Goal: Information Seeking & Learning: Learn about a topic

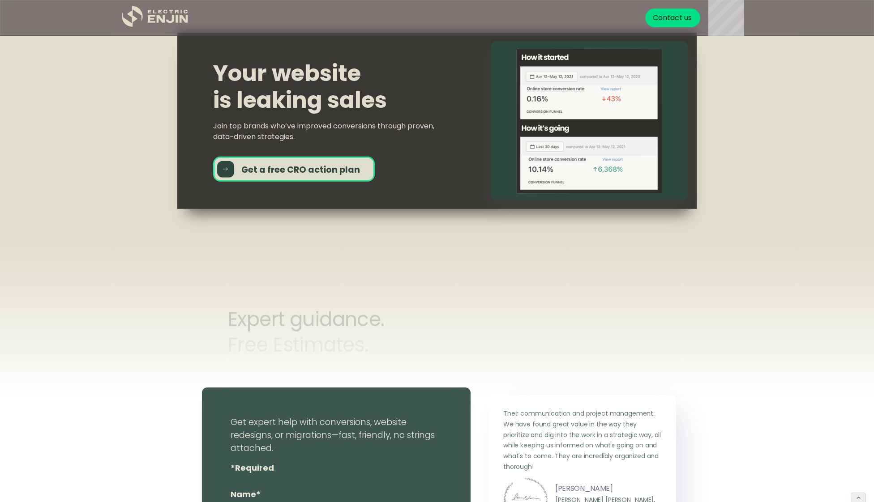
scroll to position [3222, 0]
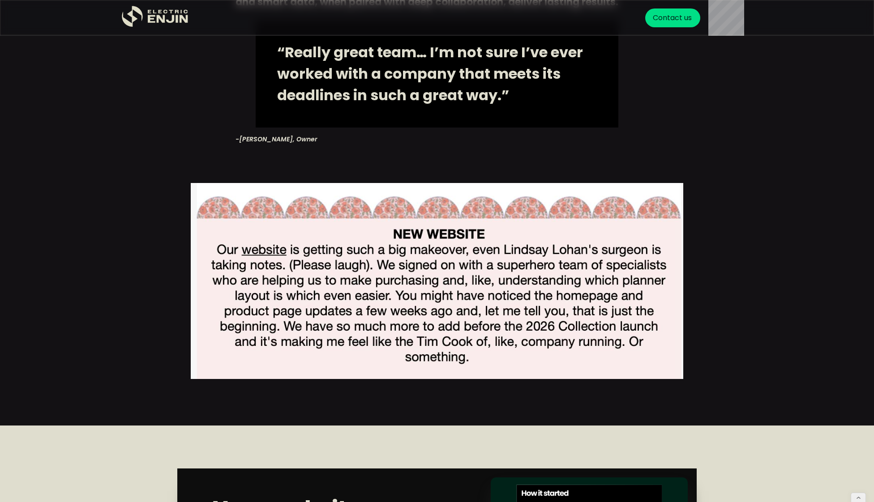
click at [320, 250] on img at bounding box center [437, 281] width 492 height 196
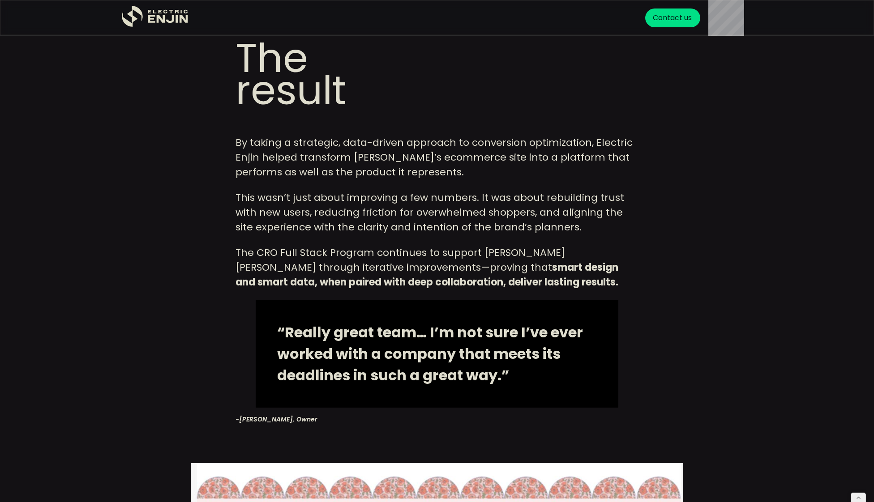
scroll to position [2895, 0]
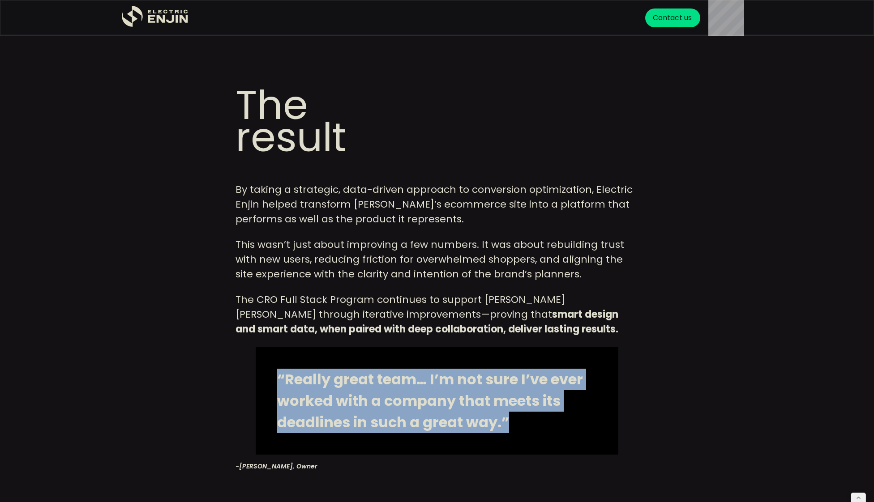
drag, startPoint x: 524, startPoint y: 371, endPoint x: 254, endPoint y: 327, distance: 273.4
click at [256, 347] on h2 "“Really great team… I’m not sure I’ve ever worked with a company that meets its…" at bounding box center [437, 400] width 363 height 107
copy strong "“Really great team… I’m not sure I’ve ever worked with a company that meets its…"
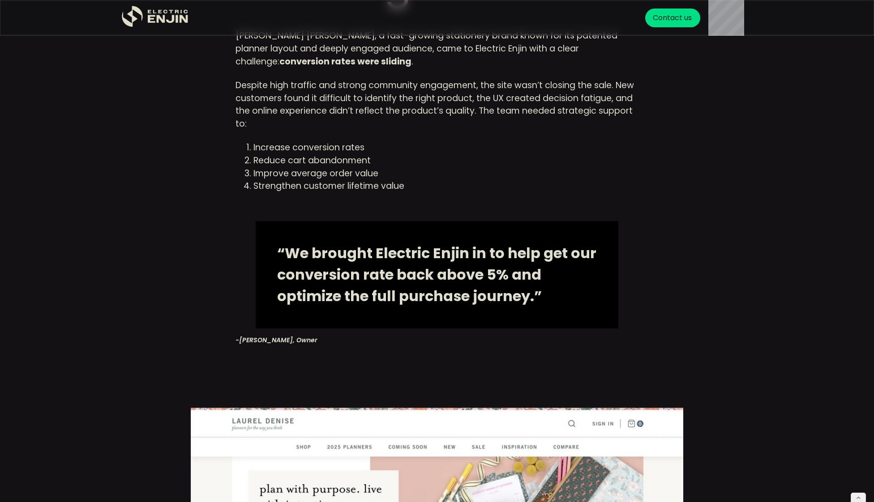
scroll to position [565, 0]
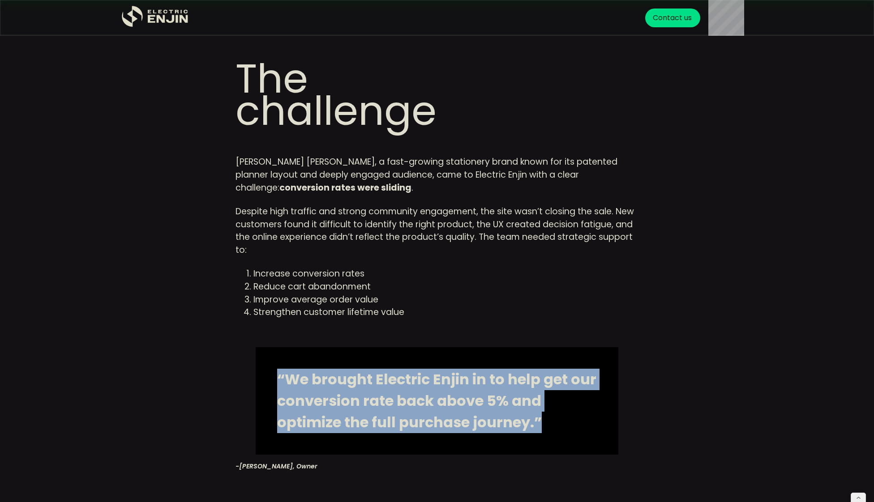
drag, startPoint x: 549, startPoint y: 391, endPoint x: 277, endPoint y: 353, distance: 274.2
click at [277, 354] on h2 "“We brought Electric Enjin in to help get our conversion rate back above 5% and…" at bounding box center [437, 400] width 363 height 107
click at [170, 20] on icon ".st0{fill:#dfddc8;}" at bounding box center [155, 16] width 67 height 21
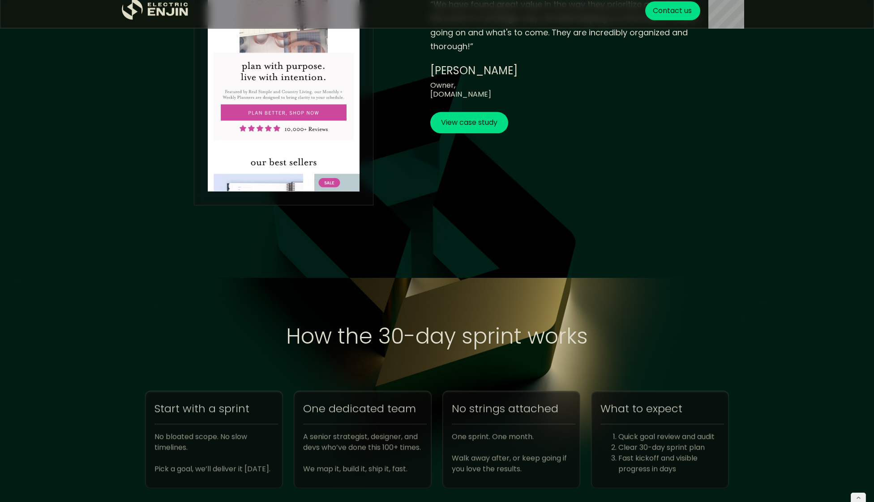
scroll to position [2828, 0]
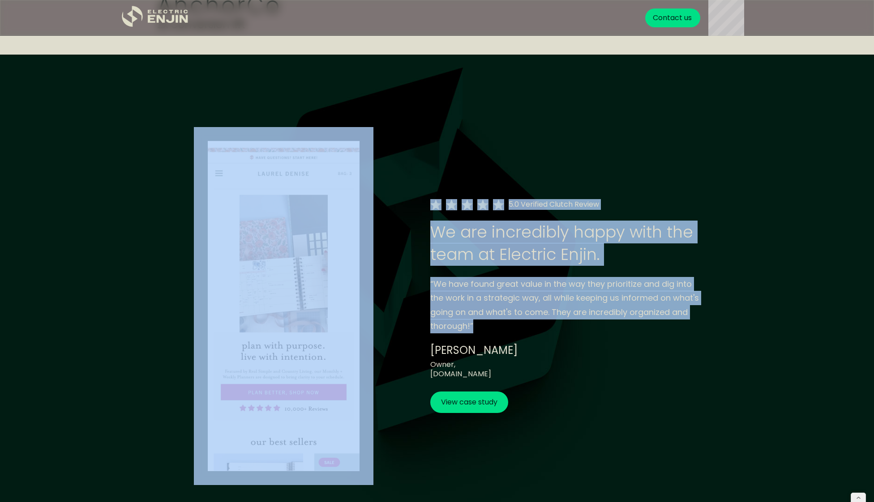
drag, startPoint x: 496, startPoint y: 318, endPoint x: 401, endPoint y: 283, distance: 102.1
click at [401, 283] on div "5.0 Verified Clutch Review We are incredibly happy with the team at Electric En…" at bounding box center [437, 306] width 528 height 358
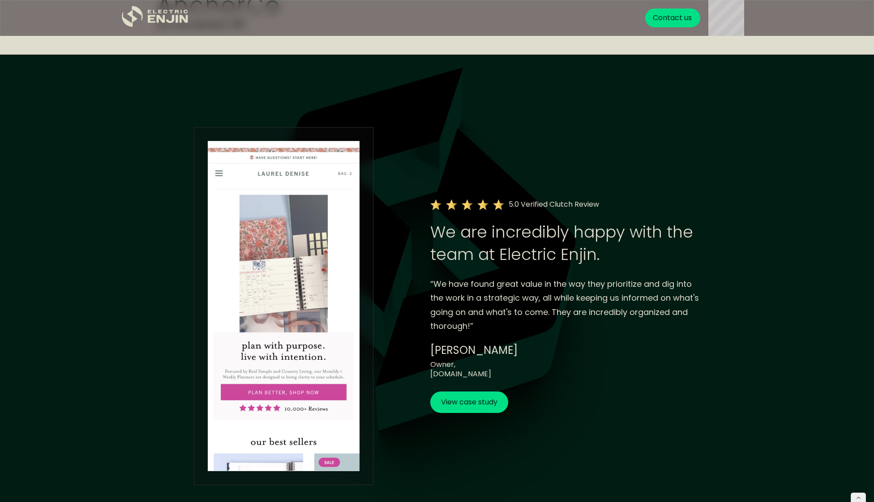
click at [453, 322] on div "“We have found great value in the way they prioritize and dig into the work in …" at bounding box center [565, 305] width 271 height 56
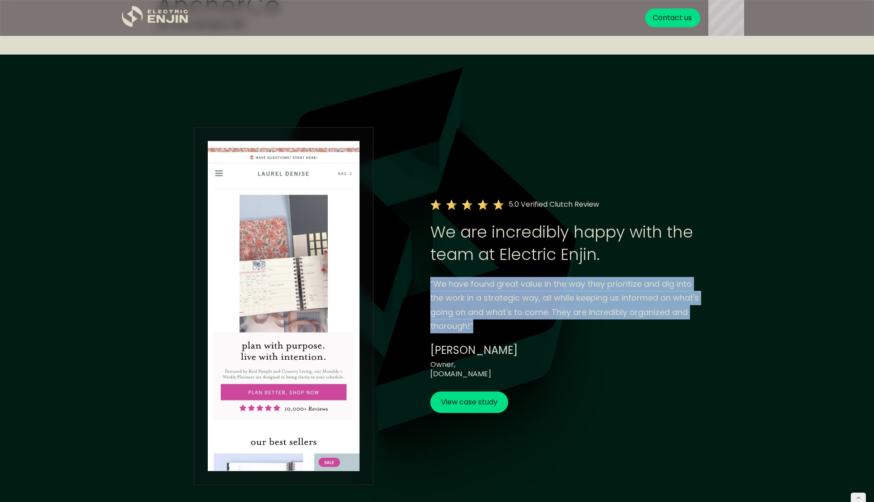
drag, startPoint x: 499, startPoint y: 321, endPoint x: 431, endPoint y: 280, distance: 79.5
click at [431, 280] on div "“We have found great value in the way they prioritize and dig into the work in …" at bounding box center [565, 305] width 271 height 56
copy div "“We have found great value in the way they prioritize and dig into the work in …"
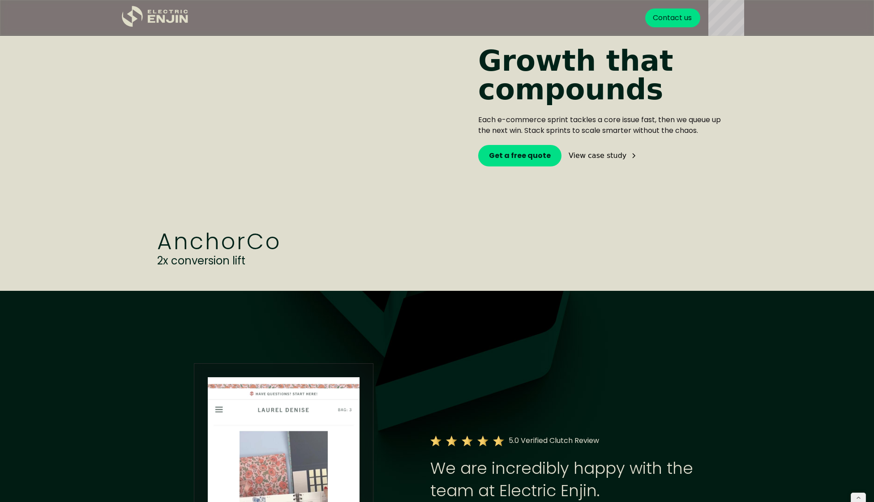
scroll to position [2638, 0]
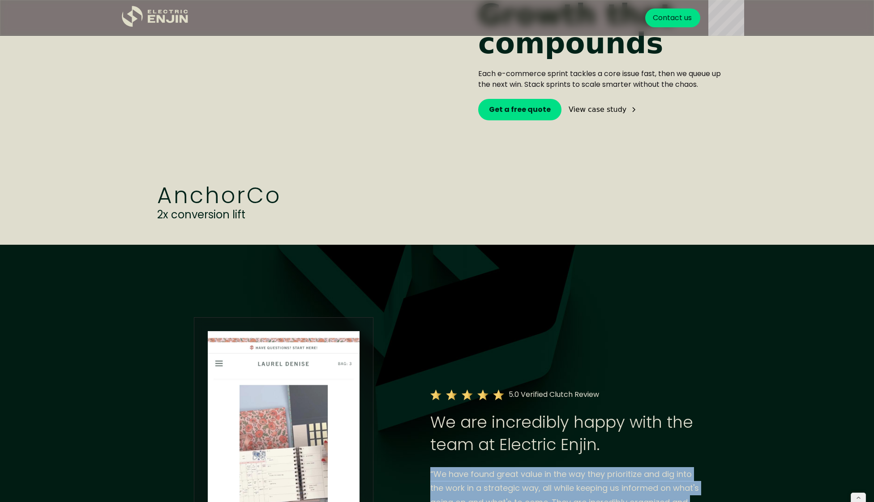
click at [379, 160] on video at bounding box center [306, 60] width 313 height 269
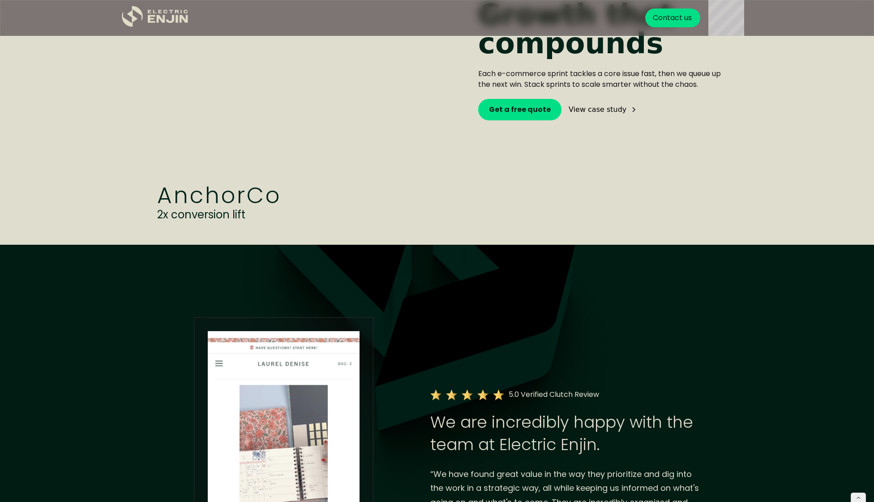
click at [516, 119] on div "AnchorCo 2x conversion lift Growth that compounds Each e-commerce sprint tackle…" at bounding box center [436, 60] width 573 height 269
click at [632, 104] on div "Get a free quote View case study" at bounding box center [600, 109] width 245 height 21
click at [602, 107] on div "View case study" at bounding box center [597, 109] width 58 height 7
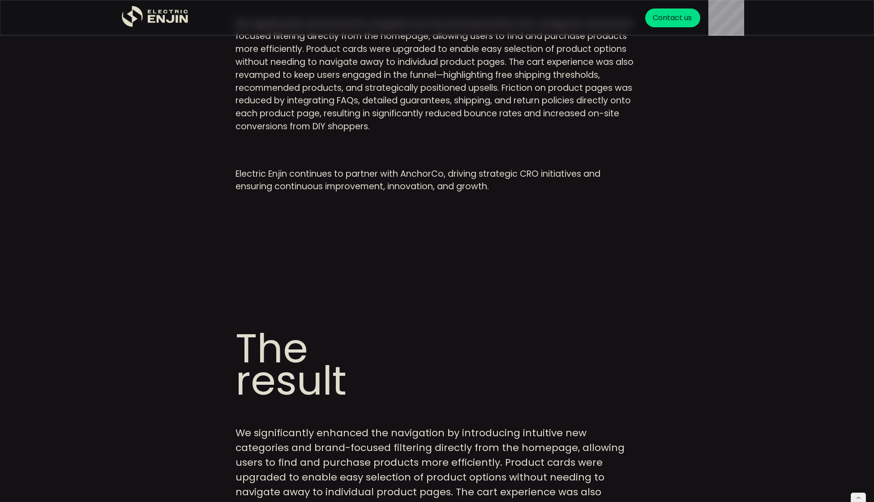
scroll to position [2130, 0]
drag, startPoint x: 316, startPoint y: 213, endPoint x: 314, endPoint y: 173, distance: 40.4
drag, startPoint x: 362, startPoint y: 161, endPoint x: 376, endPoint y: 192, distance: 33.6
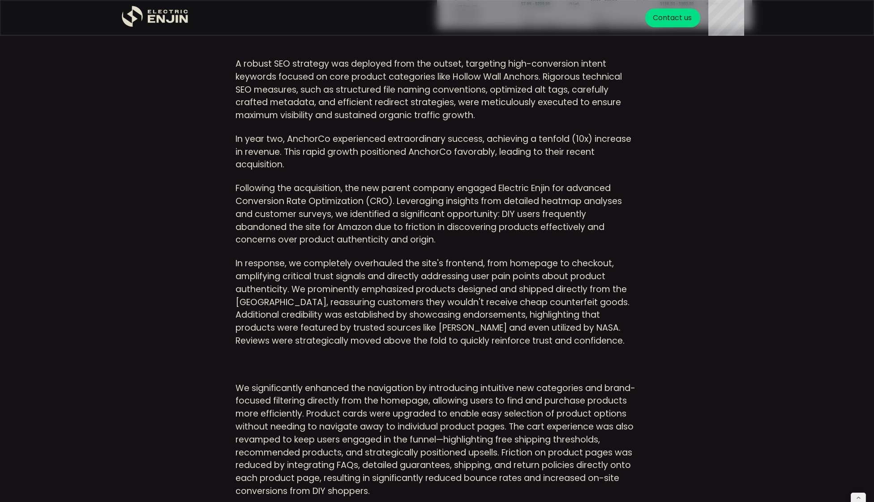
scroll to position [1983, 0]
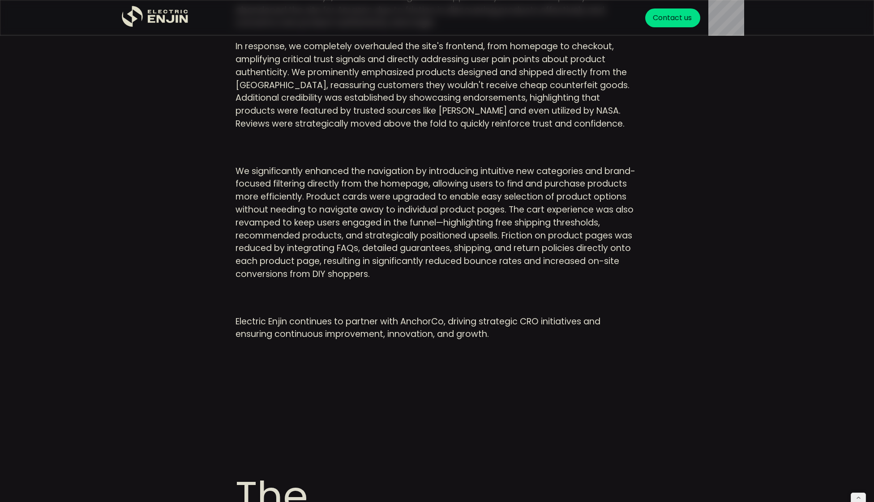
click at [345, 268] on div "A robust SEO strategy was deployed from the outset, targeting high-conversion i…" at bounding box center [436, 132] width 403 height 582
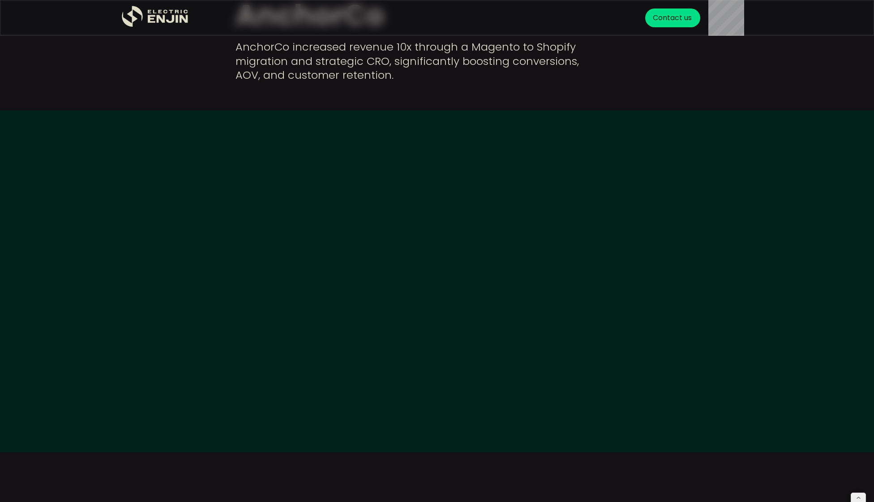
scroll to position [0, 0]
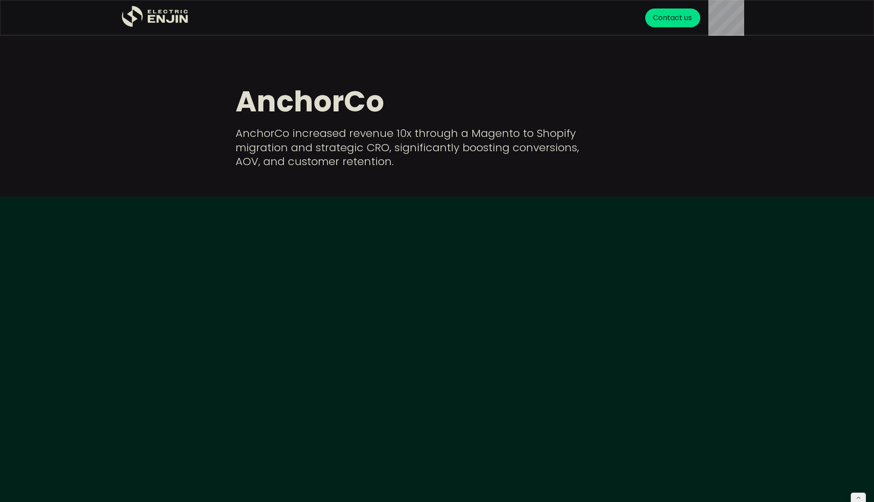
click at [71, 263] on div at bounding box center [437, 368] width 874 height 342
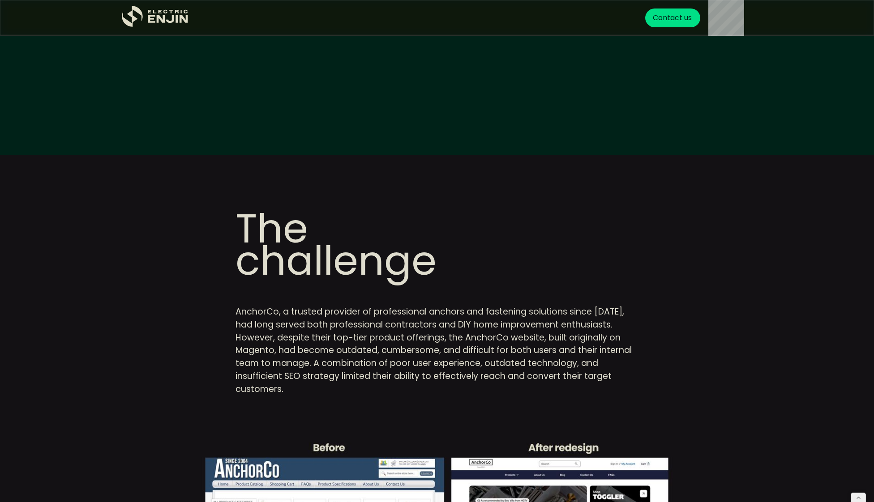
scroll to position [213, 0]
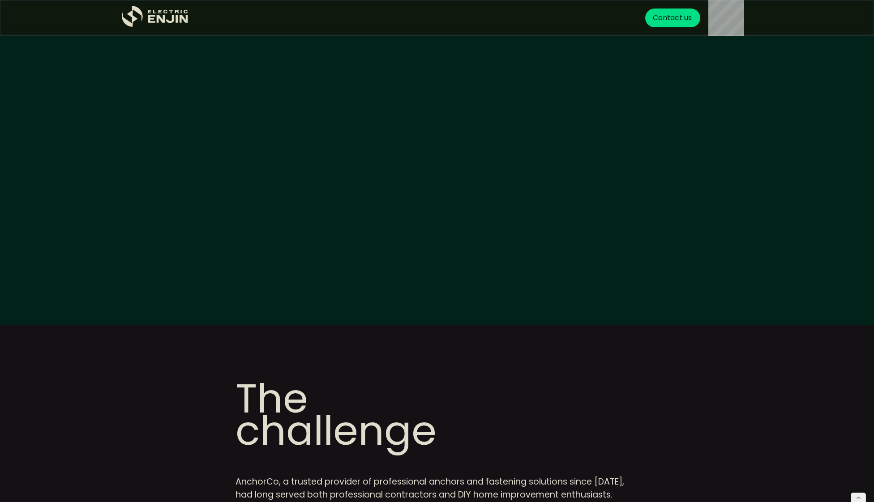
click at [650, 187] on video at bounding box center [437, 154] width 627 height 313
